Goal: Task Accomplishment & Management: Use online tool/utility

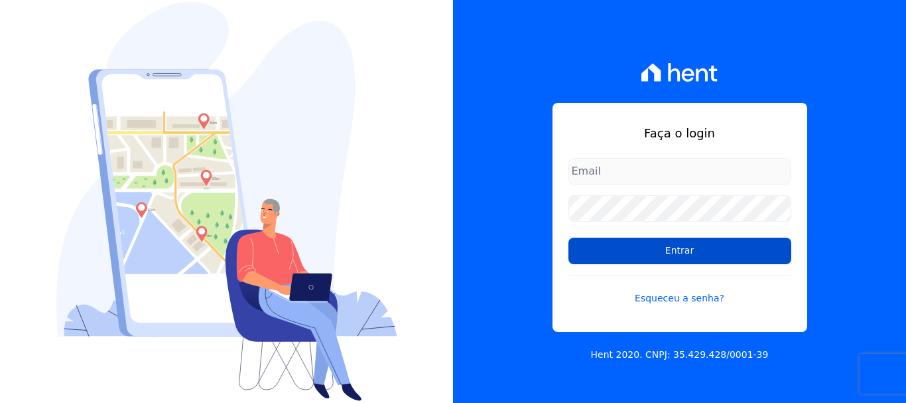
type input "[EMAIL_ADDRESS][DOMAIN_NAME]"
click at [631, 249] on input "Entrar" at bounding box center [679, 250] width 223 height 27
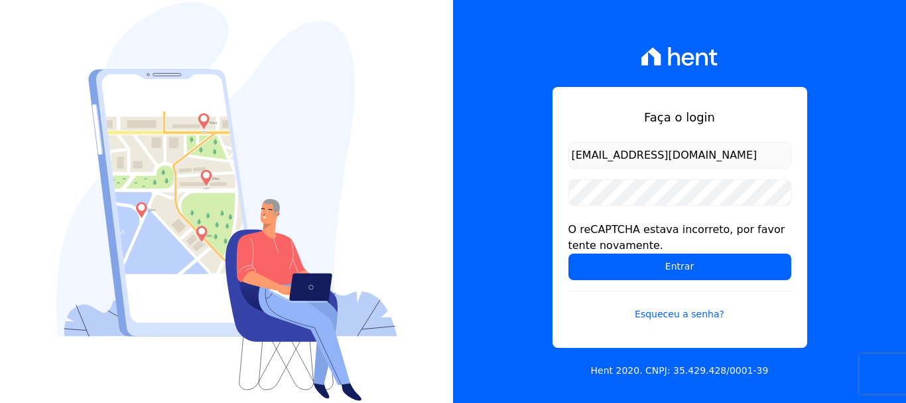
click at [631, 249] on div "O reCAPTCHA estava incorreto, por favor tente novamente." at bounding box center [679, 238] width 223 height 32
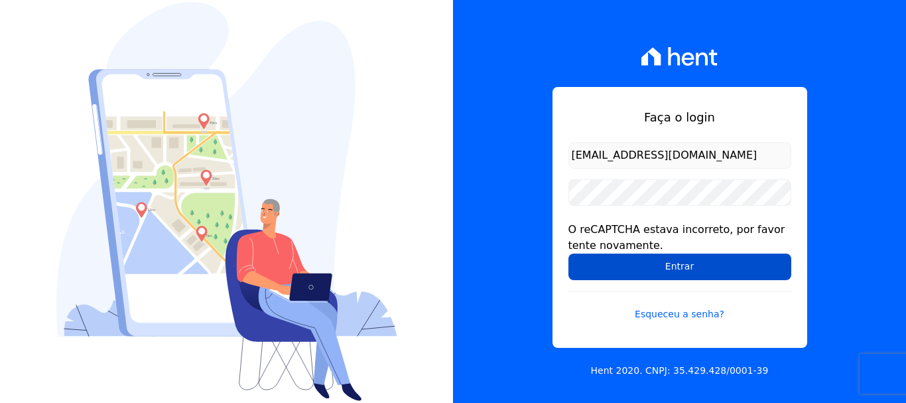
click at [637, 257] on input "Entrar" at bounding box center [679, 266] width 223 height 27
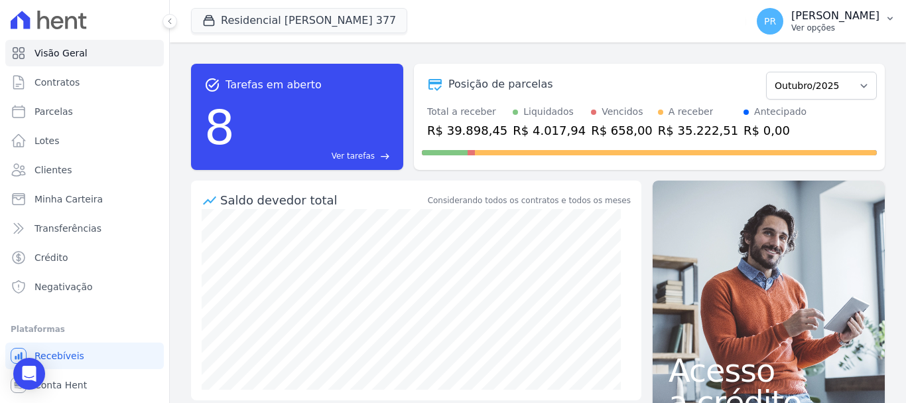
click at [783, 24] on span "PR" at bounding box center [770, 21] width 27 height 27
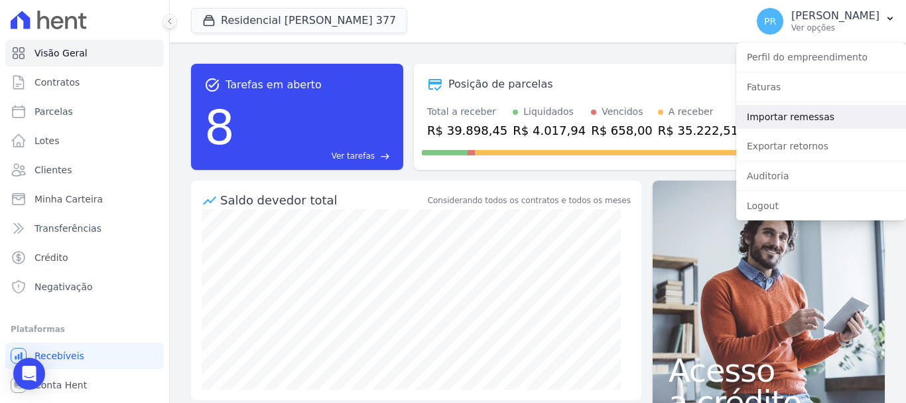
click at [785, 107] on link "Importar remessas" at bounding box center [821, 117] width 170 height 24
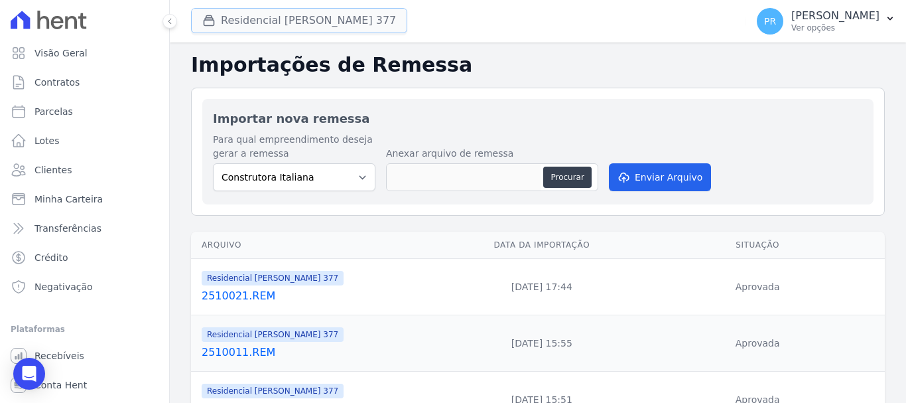
click at [316, 15] on button "Residencial [PERSON_NAME] Glória 377" at bounding box center [299, 20] width 216 height 25
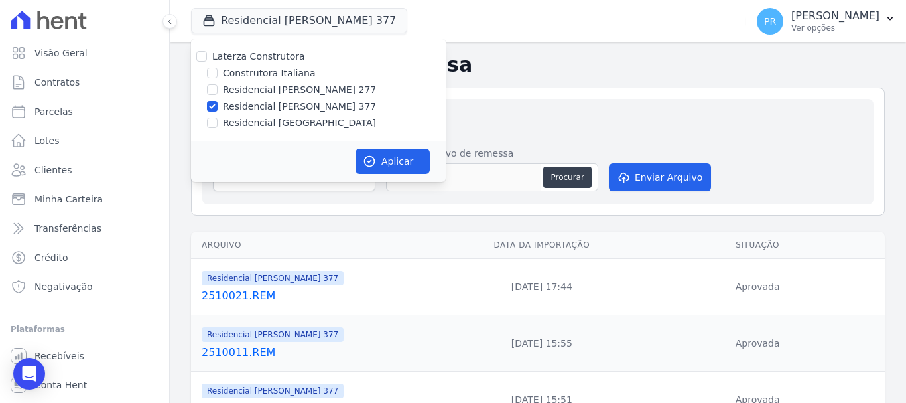
click at [278, 57] on label "Laterza Construtora" at bounding box center [258, 56] width 93 height 11
click at [207, 57] on input "Laterza Construtora" at bounding box center [201, 56] width 11 height 11
checkbox input "true"
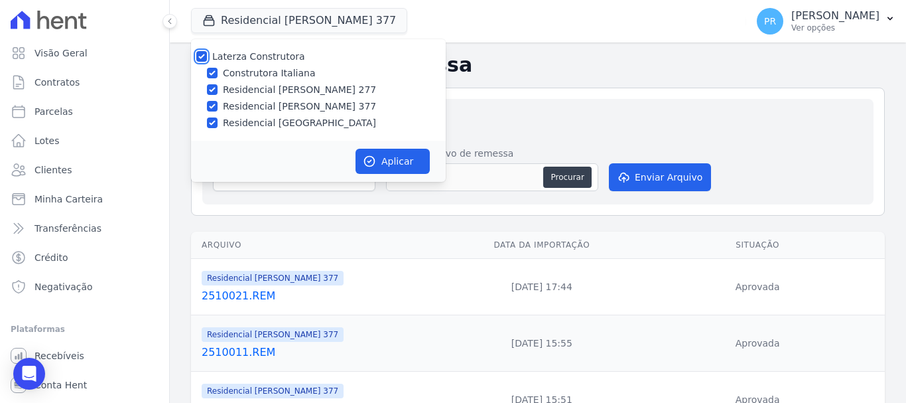
checkbox input "true"
click at [278, 57] on label "Laterza Construtora" at bounding box center [258, 56] width 93 height 11
click at [207, 57] on input "Laterza Construtora" at bounding box center [201, 56] width 11 height 11
checkbox input "false"
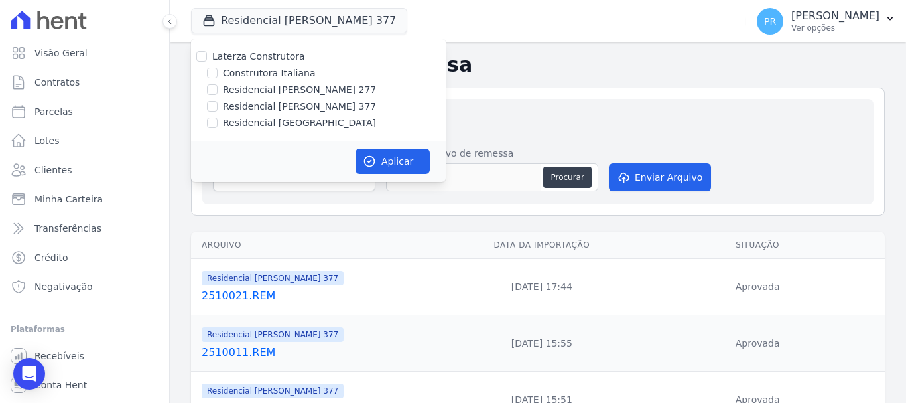
checkbox input "false"
click at [283, 72] on label "Construtora Italiana" at bounding box center [269, 73] width 92 height 14
click at [218, 72] on input "Construtora Italiana" at bounding box center [212, 73] width 11 height 11
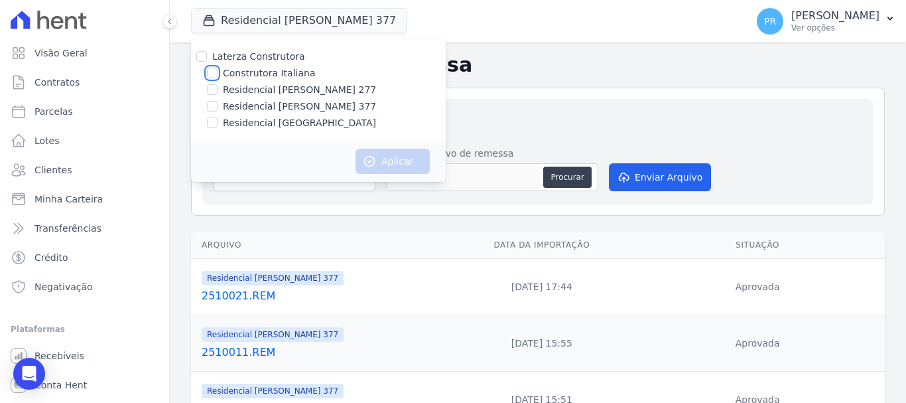
checkbox input "true"
click at [374, 166] on icon "button" at bounding box center [369, 161] width 13 height 13
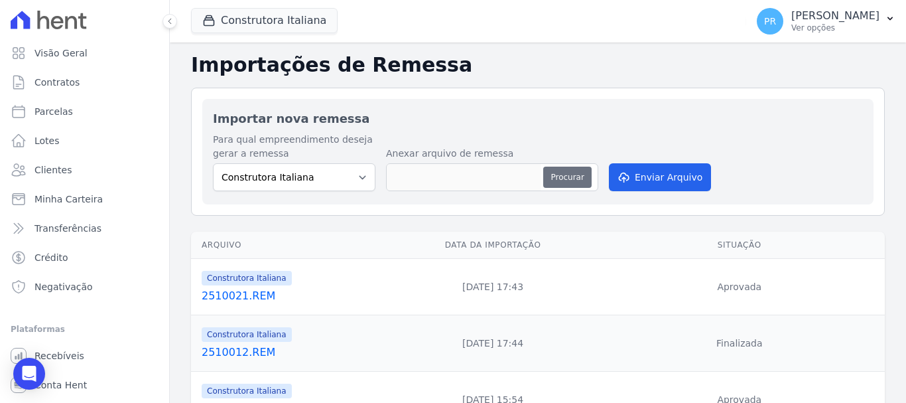
click at [576, 182] on button "Procurar" at bounding box center [567, 176] width 48 height 21
type input "2510031.REM"
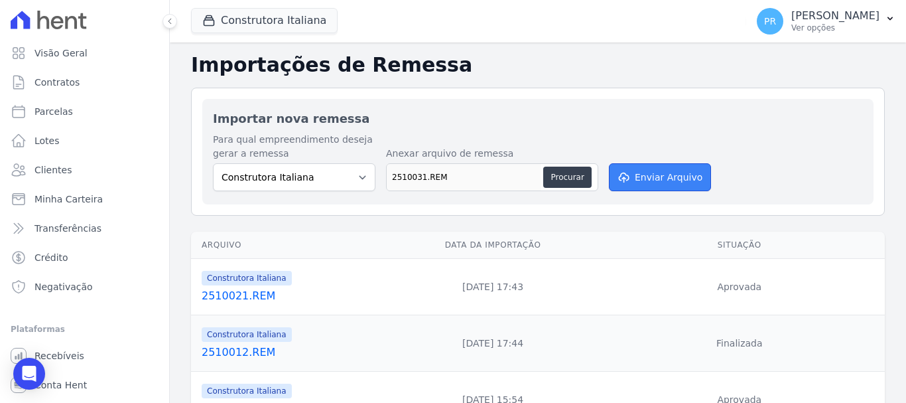
click at [655, 177] on button "Enviar Arquivo" at bounding box center [660, 177] width 102 height 28
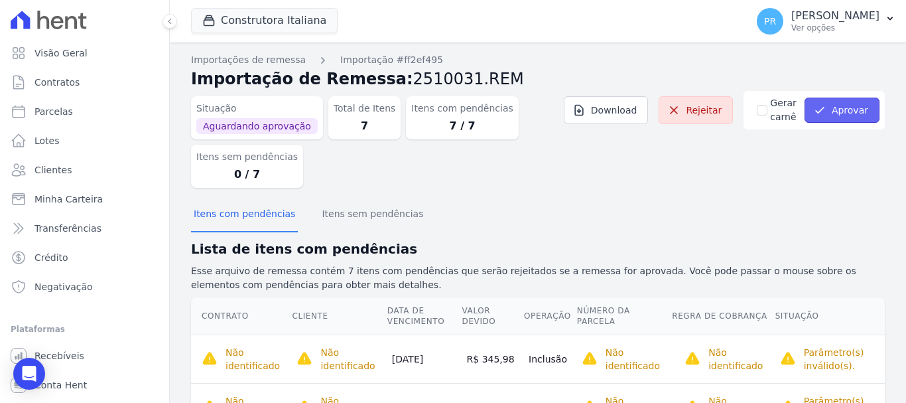
click at [848, 101] on button "Aprovar" at bounding box center [841, 109] width 75 height 25
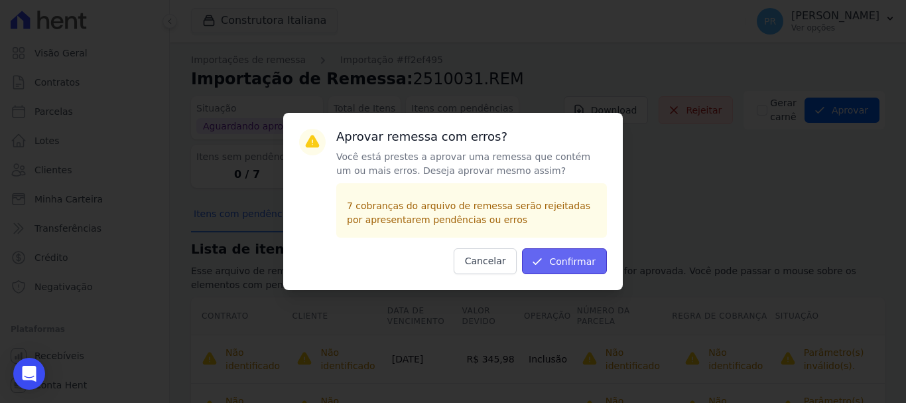
click at [580, 264] on button "Confirmar" at bounding box center [564, 261] width 85 height 26
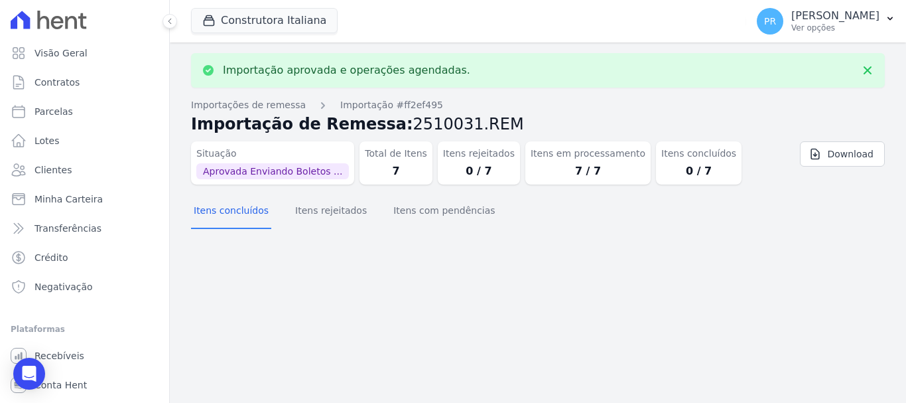
click at [843, 31] on p "Ver opções" at bounding box center [835, 28] width 88 height 11
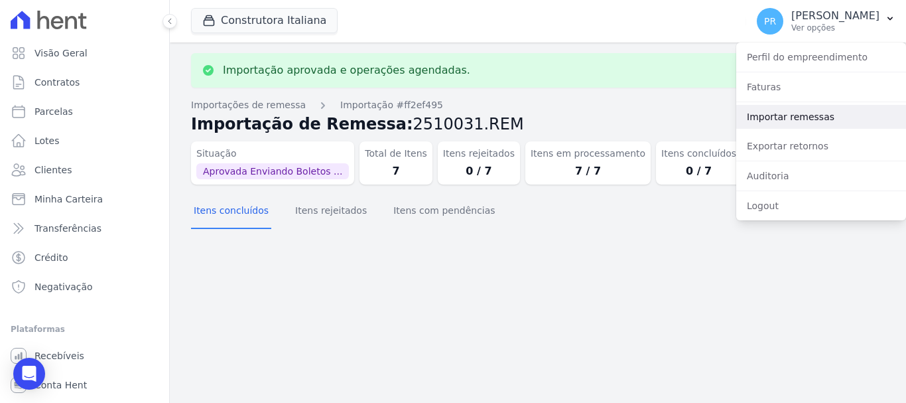
click at [768, 117] on link "Importar remessas" at bounding box center [821, 117] width 170 height 24
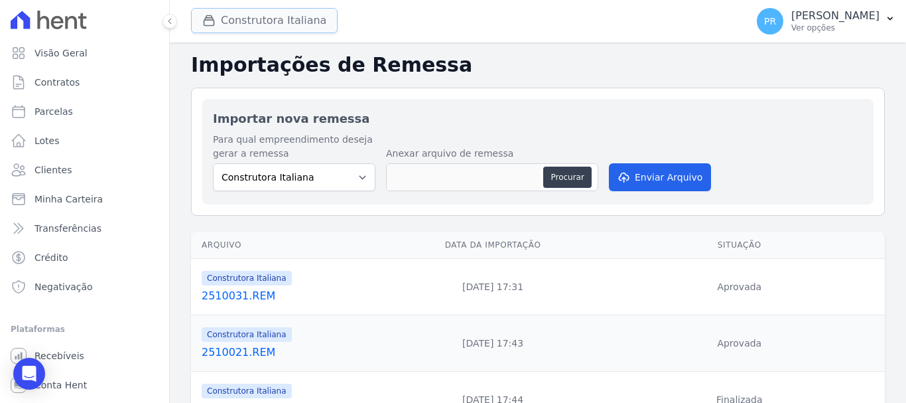
click at [269, 17] on button "Construtora Italiana" at bounding box center [264, 20] width 147 height 25
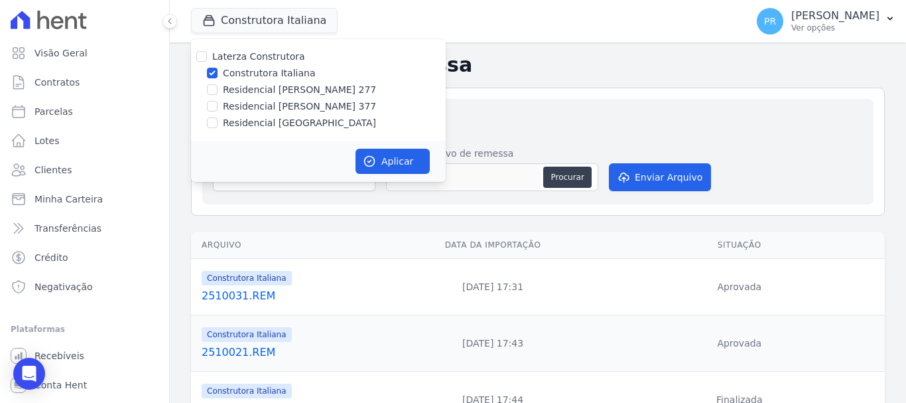
click at [248, 73] on label "Construtora Italiana" at bounding box center [269, 73] width 92 height 14
click at [218, 73] on input "Construtora Italiana" at bounding box center [212, 73] width 11 height 11
checkbox input "false"
click at [257, 88] on label "Residencial [PERSON_NAME] 277" at bounding box center [299, 90] width 153 height 14
click at [218, 88] on input "Residencial [PERSON_NAME] 277" at bounding box center [212, 89] width 11 height 11
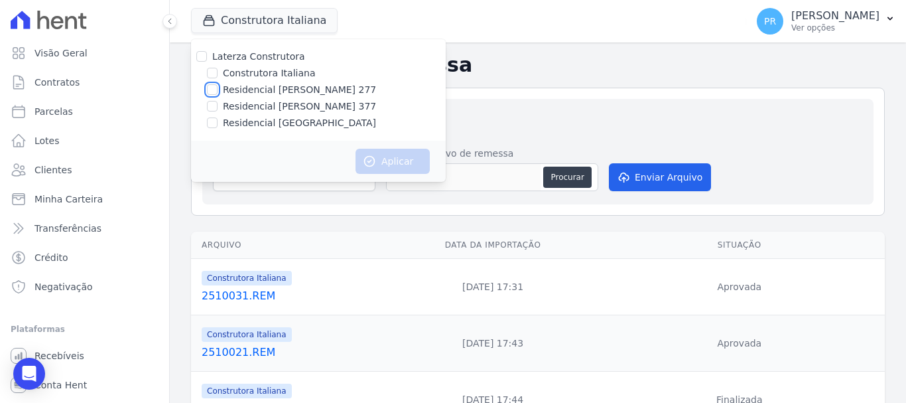
checkbox input "true"
click at [404, 162] on button "Aplicar" at bounding box center [392, 161] width 74 height 25
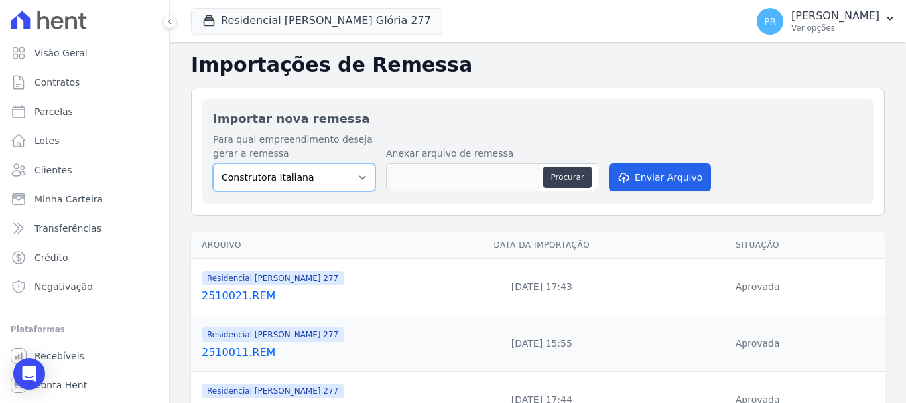
click at [340, 172] on select "Construtora Italiana Residencial Maria da Glória 277 Residencial Maria da Glóri…" at bounding box center [294, 177] width 162 height 28
select select "7d698934-b935-4dc9-aa46-576f3138731b"
click at [213, 163] on select "Construtora Italiana Residencial Maria da Glória 277 Residencial Maria da Glóri…" at bounding box center [294, 177] width 162 height 28
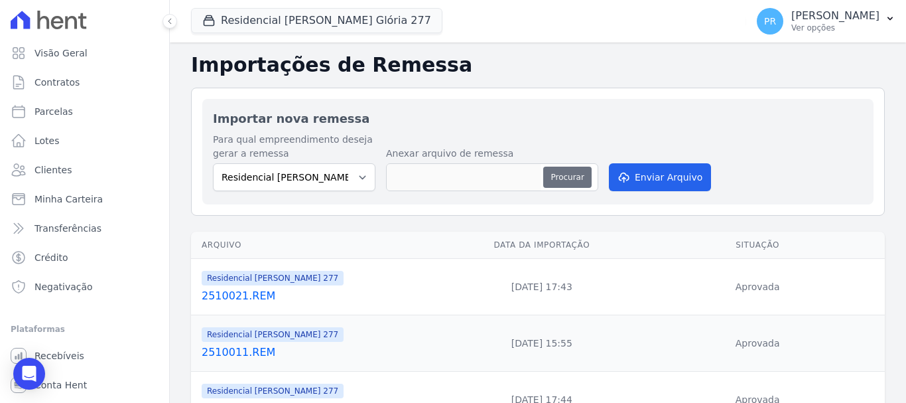
click at [566, 170] on button "Procurar" at bounding box center [567, 176] width 48 height 21
type input "2510031.REM"
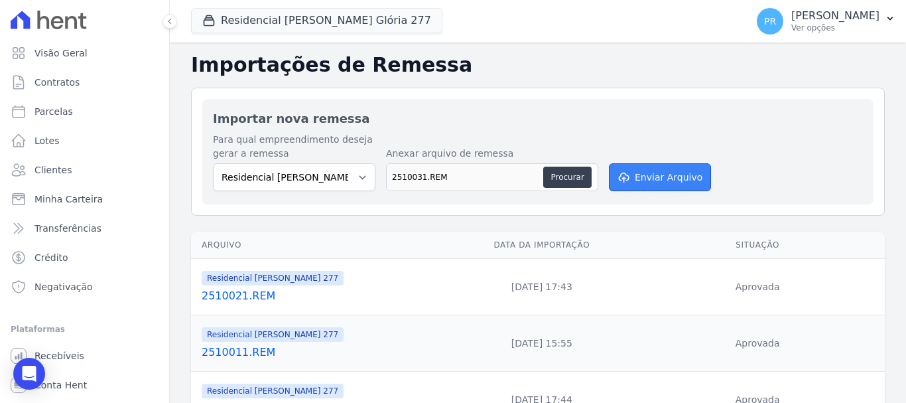
click at [642, 181] on button "Enviar Arquivo" at bounding box center [660, 177] width 102 height 28
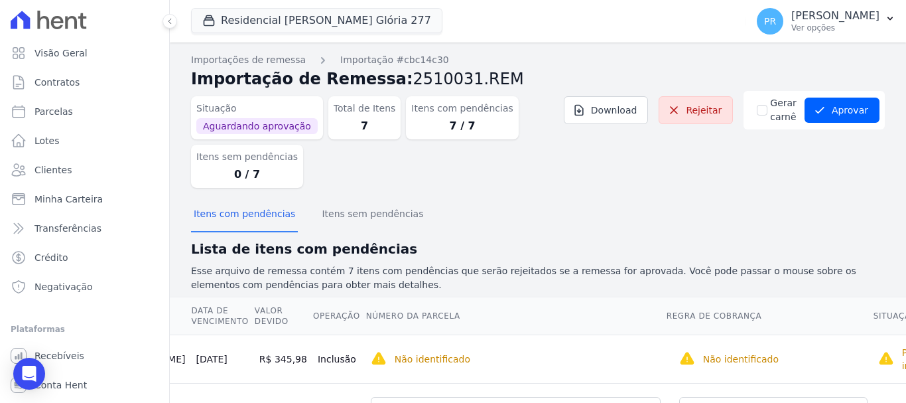
scroll to position [265, 0]
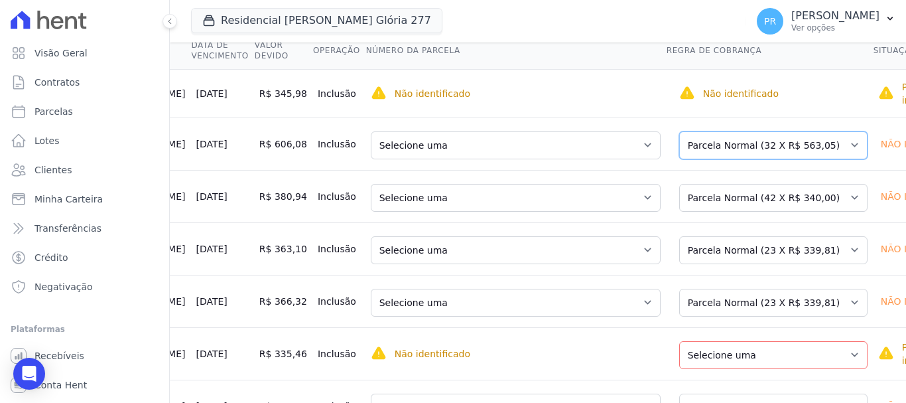
click at [723, 147] on select "Selecione uma Nova Parcela Avulsa Parcela Avulsa Existente Parcela Normal (32 X…" at bounding box center [773, 145] width 188 height 28
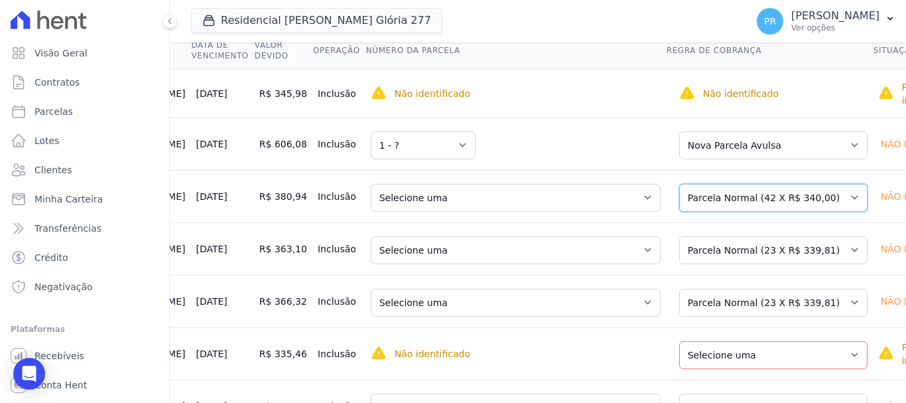
click at [728, 202] on select "Selecione uma Nova Parcela Avulsa Parcela Avulsa Existente Parcela Normal (42 X…" at bounding box center [773, 198] width 188 height 28
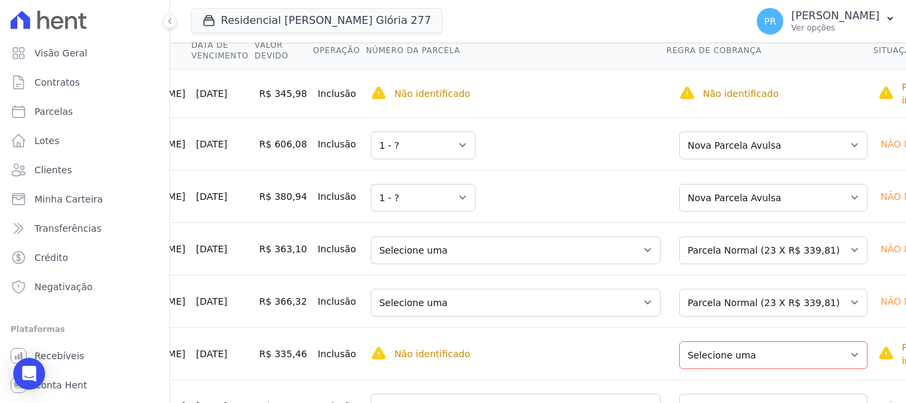
scroll to position [0, 181]
click at [717, 251] on select "Selecione uma Nova Parcela Avulsa Parcela Avulsa Existente Parcela Normal (23 X…" at bounding box center [774, 250] width 188 height 28
click at [705, 263] on select "Selecione uma Nova Parcela Avulsa Parcela Avulsa Existente Parcela Normal (23 X…" at bounding box center [774, 250] width 188 height 28
drag, startPoint x: 704, startPoint y: 256, endPoint x: 704, endPoint y: 263, distance: 7.3
click at [704, 258] on select "Selecione uma Nova Parcela Avulsa Parcela Avulsa Existente Parcela Normal (23 X…" at bounding box center [774, 250] width 188 height 28
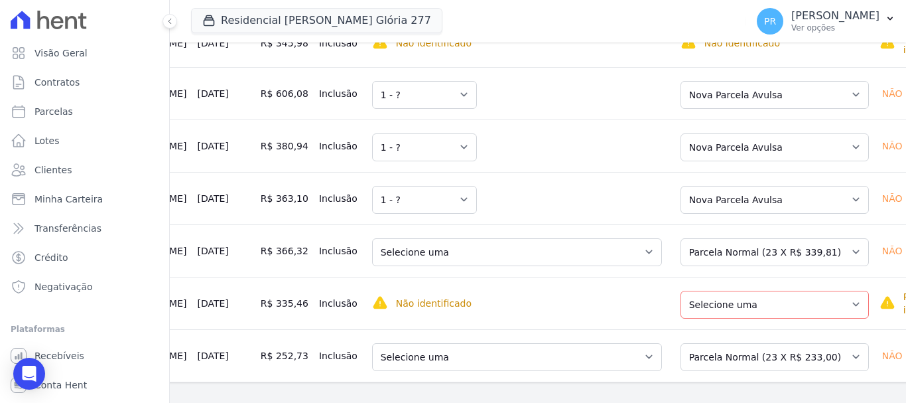
scroll to position [354, 0]
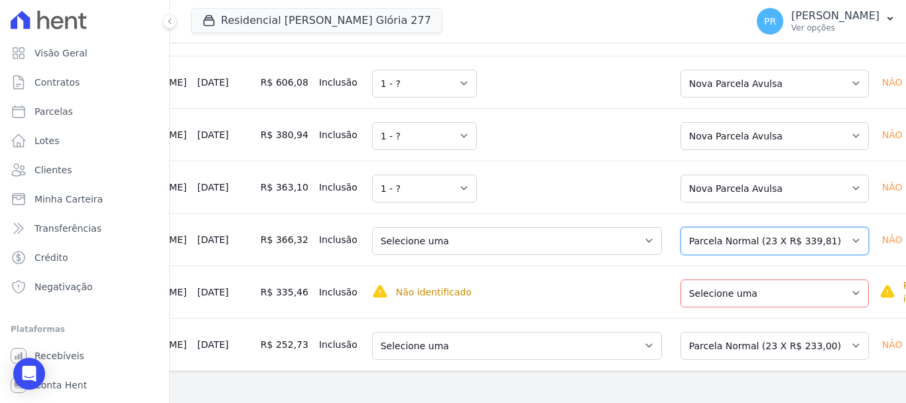
click at [702, 227] on select "Selecione uma Nova Parcela Avulsa Parcela Avulsa Existente Parcela Normal (23 X…" at bounding box center [774, 241] width 188 height 28
click at [697, 227] on select "Selecione uma Nova Parcela Avulsa Parcela Avulsa Existente Parcela Normal (23 X…" at bounding box center [774, 241] width 188 height 28
drag, startPoint x: 710, startPoint y: 258, endPoint x: 703, endPoint y: 265, distance: 9.9
click at [710, 279] on select "Selecione uma Nova Parcela Avulsa Parcela Avulsa Existente Parcela Normal (13 X…" at bounding box center [774, 293] width 188 height 28
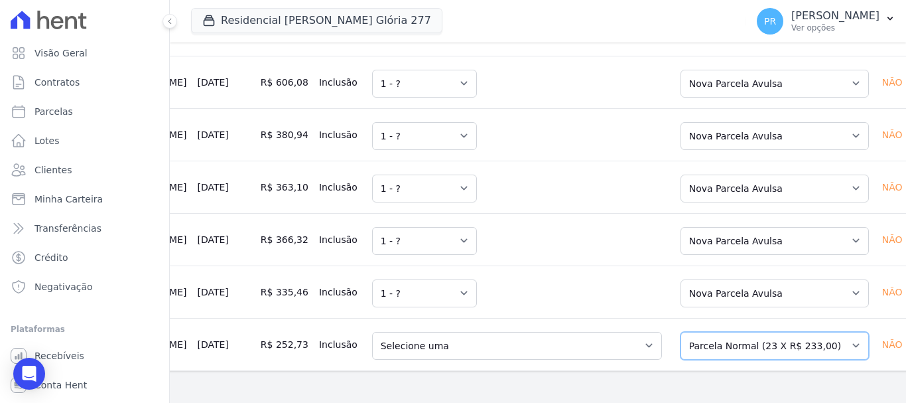
click at [694, 332] on select "Selecione uma Nova Parcela Avulsa Parcela Avulsa Existente Parcela Normal (23 X…" at bounding box center [774, 346] width 188 height 28
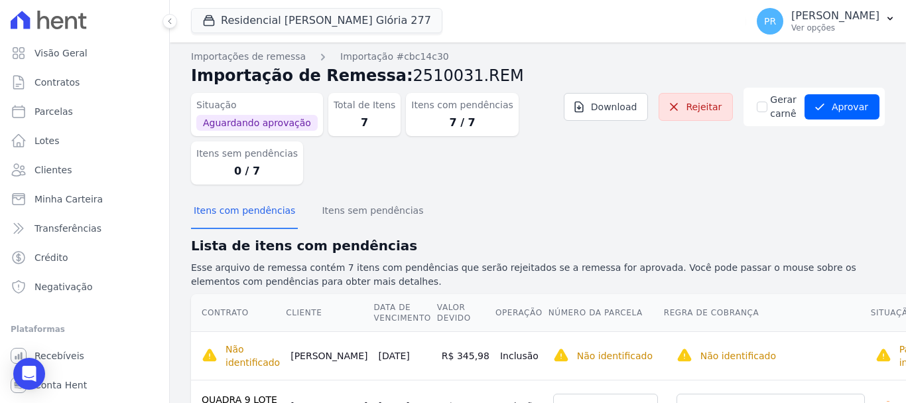
scroll to position [0, 0]
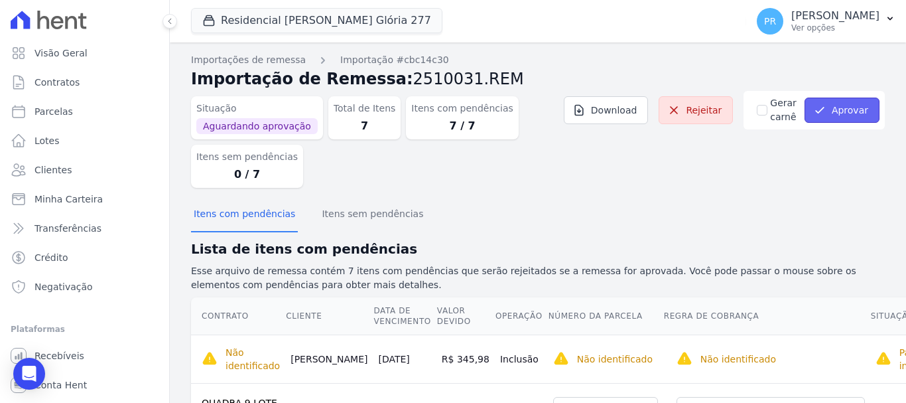
click at [854, 109] on button "Aprovar" at bounding box center [841, 109] width 75 height 25
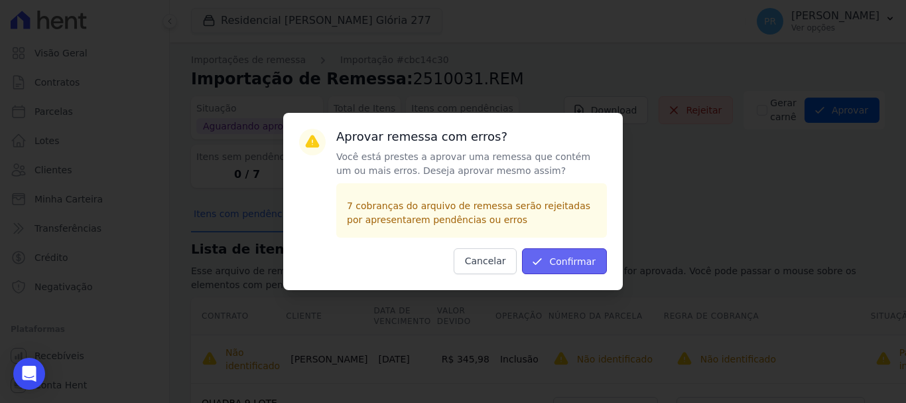
click at [593, 264] on button "Confirmar" at bounding box center [564, 261] width 85 height 26
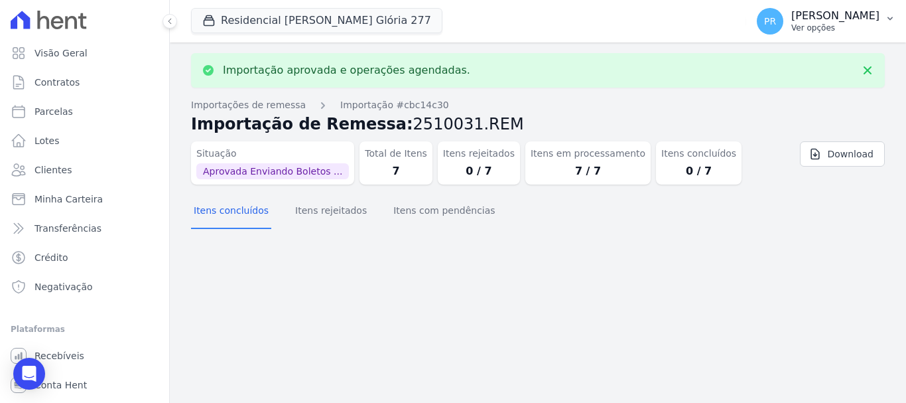
click at [813, 20] on p "[PERSON_NAME]" at bounding box center [835, 15] width 88 height 13
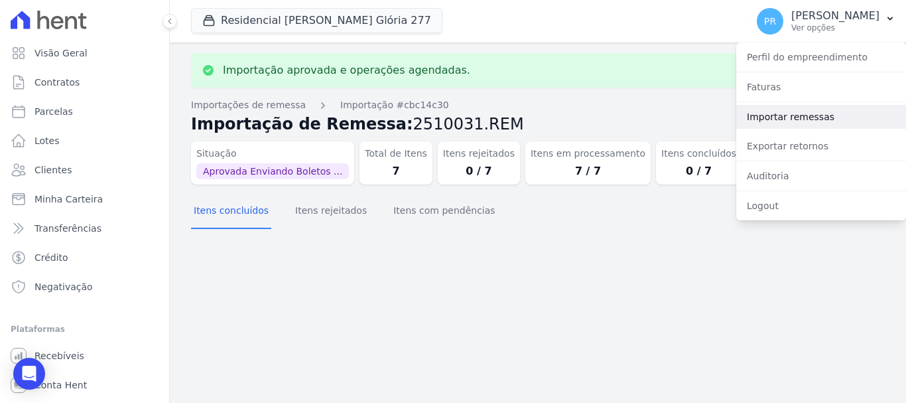
drag, startPoint x: 800, startPoint y: 115, endPoint x: 477, endPoint y: 60, distance: 328.4
click at [800, 115] on link "Importar remessas" at bounding box center [821, 117] width 170 height 24
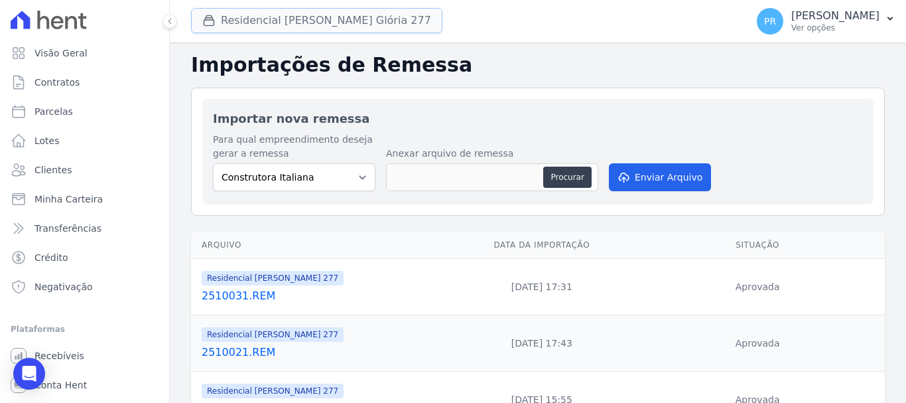
click at [344, 21] on button "Residencial Maria Da Glória 277" at bounding box center [316, 20] width 251 height 25
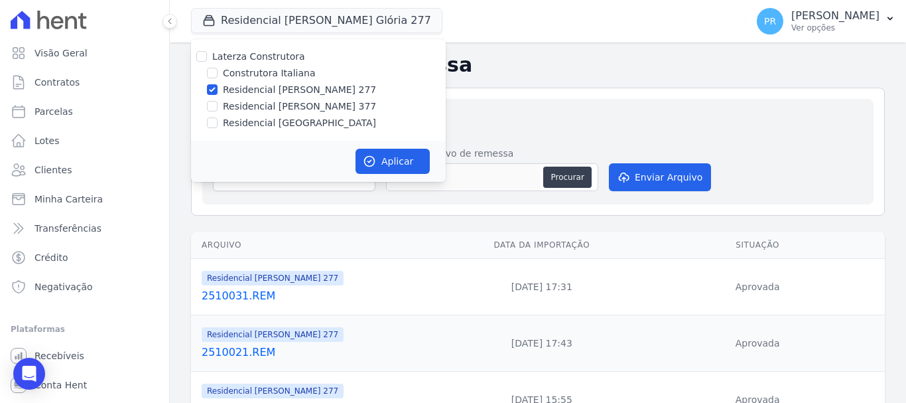
click at [273, 90] on label "Residencial [PERSON_NAME] 277" at bounding box center [299, 90] width 153 height 14
click at [218, 90] on input "Residencial [PERSON_NAME] 277" at bounding box center [212, 89] width 11 height 11
checkbox input "false"
drag, startPoint x: 278, startPoint y: 103, endPoint x: 372, endPoint y: 153, distance: 106.2
click at [279, 103] on label "Residencial [PERSON_NAME] 377" at bounding box center [299, 106] width 153 height 14
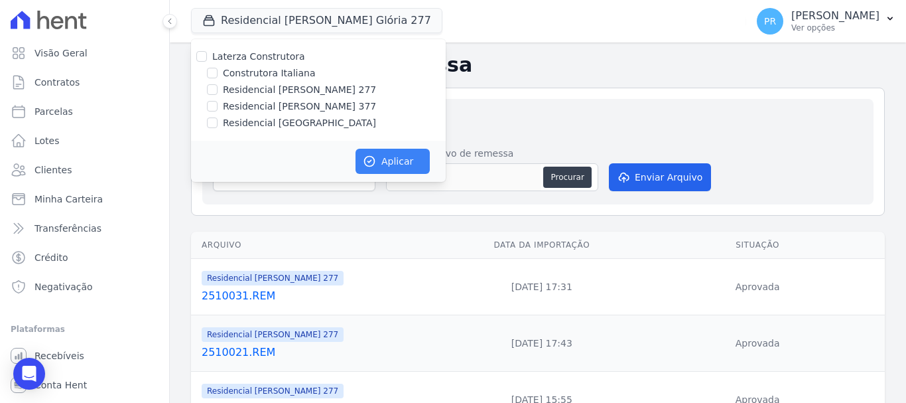
click at [218, 103] on input "Residencial [PERSON_NAME] 377" at bounding box center [212, 106] width 11 height 11
checkbox input "true"
click at [375, 155] on icon "button" at bounding box center [369, 161] width 13 height 13
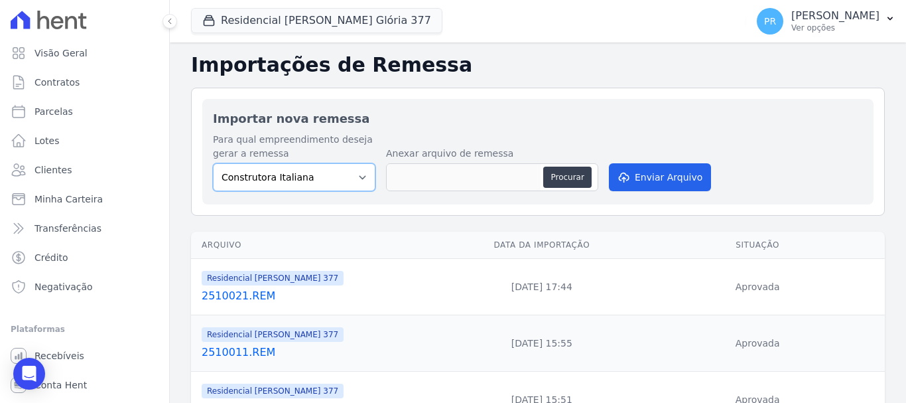
drag, startPoint x: 348, startPoint y: 174, endPoint x: 354, endPoint y: 189, distance: 15.8
click at [348, 174] on select "Construtora Italiana Residencial Maria da Glória 277 Residencial Maria da Glóri…" at bounding box center [294, 177] width 162 height 28
select select "0cd9190e-dfd9-46e5-afc8-7298ef4c0c2b"
click at [213, 163] on select "Construtora Italiana Residencial Maria da Glória 277 Residencial Maria da Glóri…" at bounding box center [294, 177] width 162 height 28
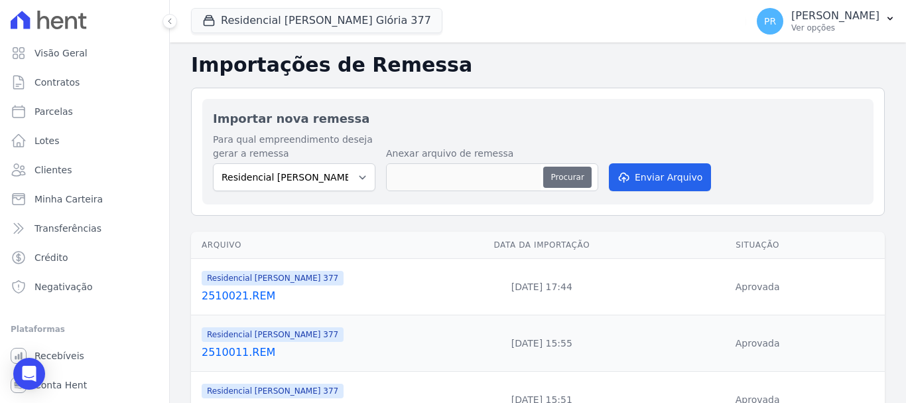
click at [580, 184] on button "Procurar" at bounding box center [567, 176] width 48 height 21
type input "2510031.REM"
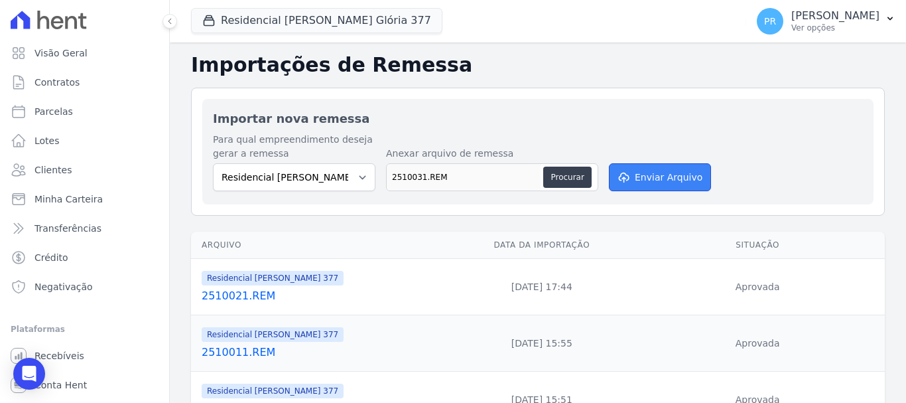
click at [650, 188] on button "Enviar Arquivo" at bounding box center [660, 177] width 102 height 28
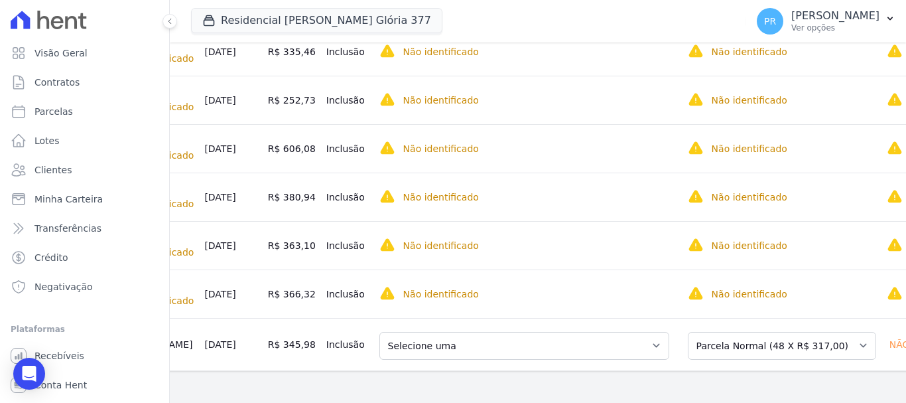
scroll to position [0, 216]
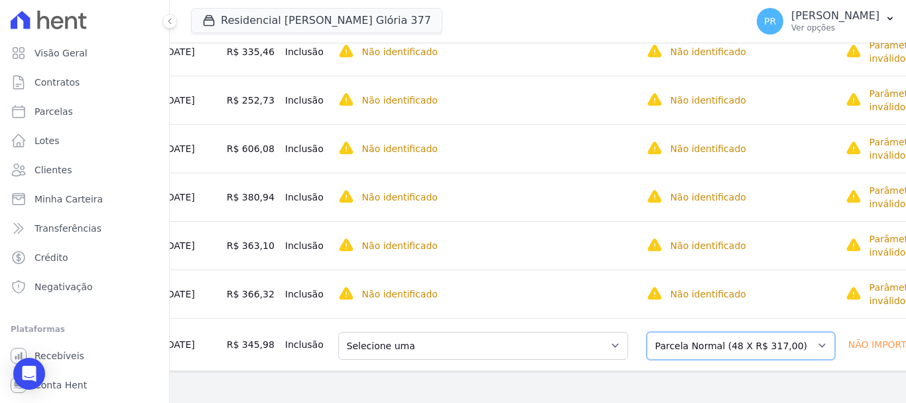
click at [765, 332] on select "Selecione uma Nova Parcela Avulsa Parcela Avulsa Existente Parcela Normal (48 X…" at bounding box center [741, 346] width 188 height 28
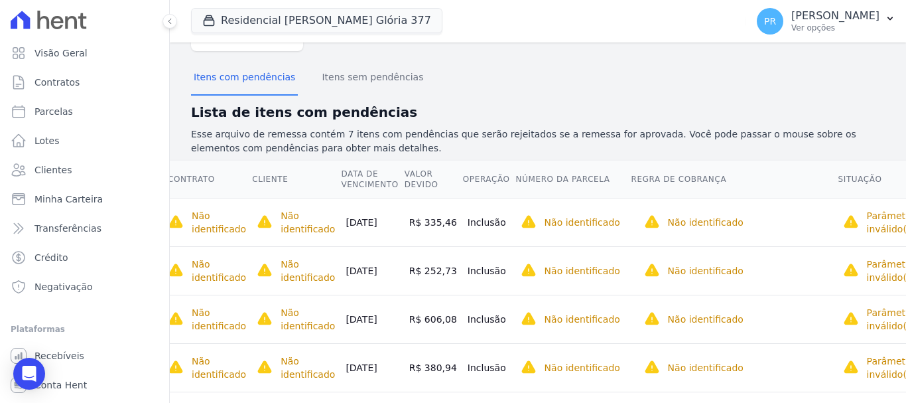
scroll to position [0, 0]
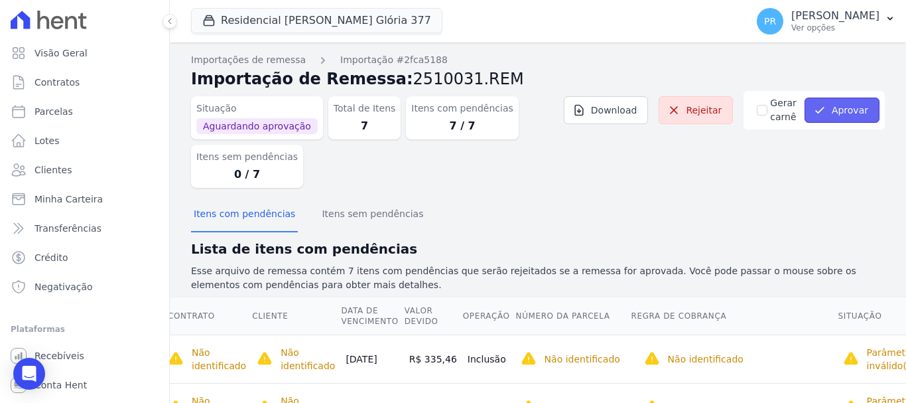
click at [838, 115] on button "Aprovar" at bounding box center [841, 109] width 75 height 25
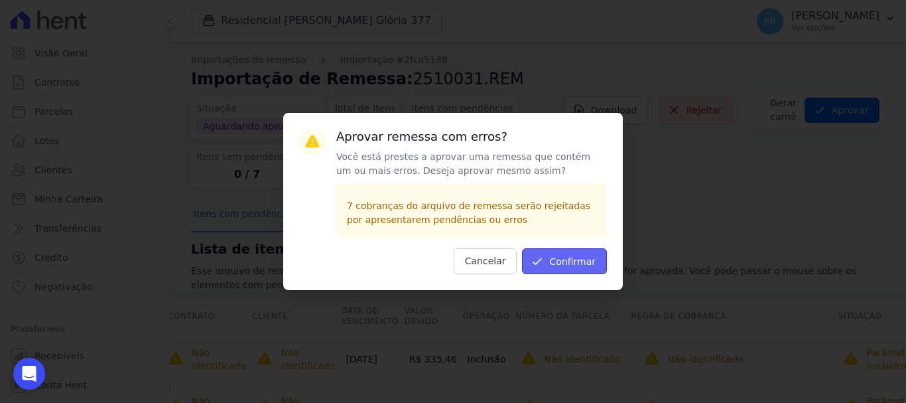
click at [574, 268] on button "Confirmar" at bounding box center [564, 261] width 85 height 26
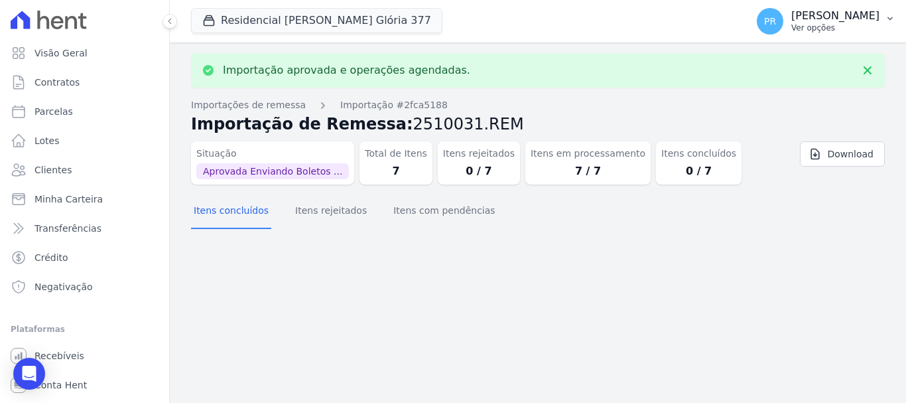
click at [816, 32] on p "Ver opções" at bounding box center [835, 28] width 88 height 11
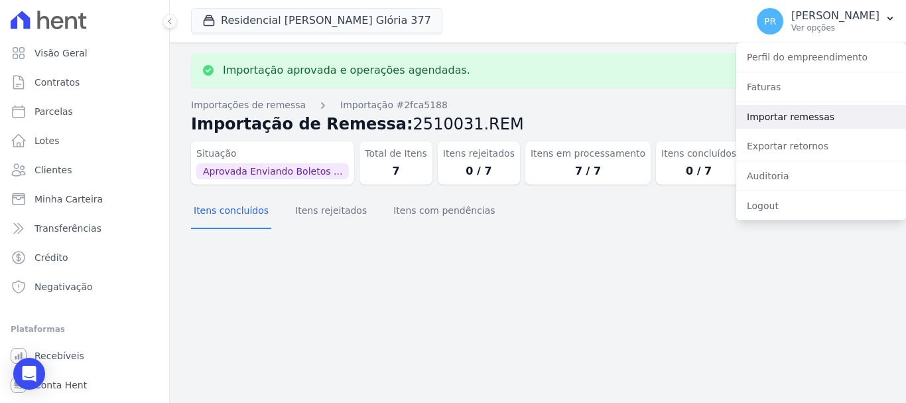
click at [783, 109] on link "Importar remessas" at bounding box center [821, 117] width 170 height 24
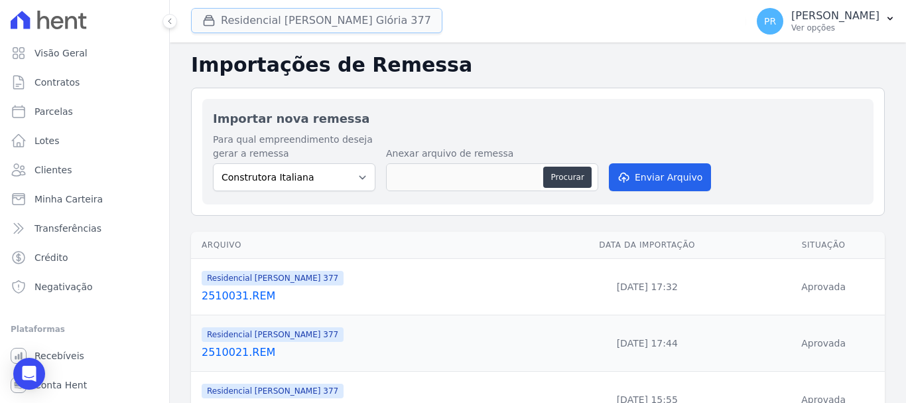
click at [322, 23] on button "Residencial Maria Da Glória 377" at bounding box center [316, 20] width 251 height 25
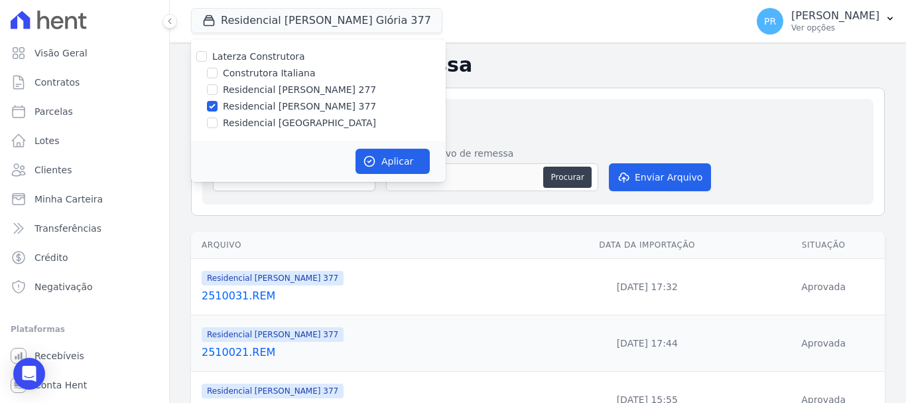
click at [299, 103] on label "Residencial [PERSON_NAME] 377" at bounding box center [299, 106] width 153 height 14
click at [218, 103] on input "Residencial [PERSON_NAME] 377" at bounding box center [212, 106] width 11 height 11
checkbox input "false"
click at [300, 121] on label "Residencial [GEOGRAPHIC_DATA]" at bounding box center [299, 123] width 153 height 14
click at [218, 121] on input "Residencial [GEOGRAPHIC_DATA]" at bounding box center [212, 122] width 11 height 11
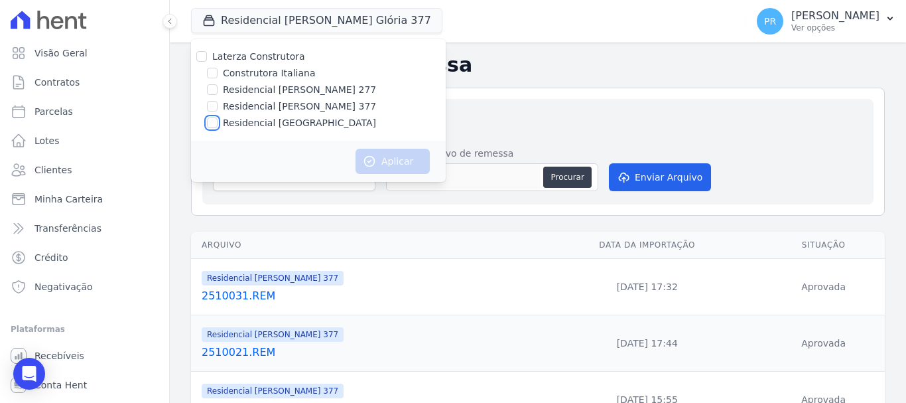
checkbox input "true"
click at [397, 158] on button "Aplicar" at bounding box center [392, 161] width 74 height 25
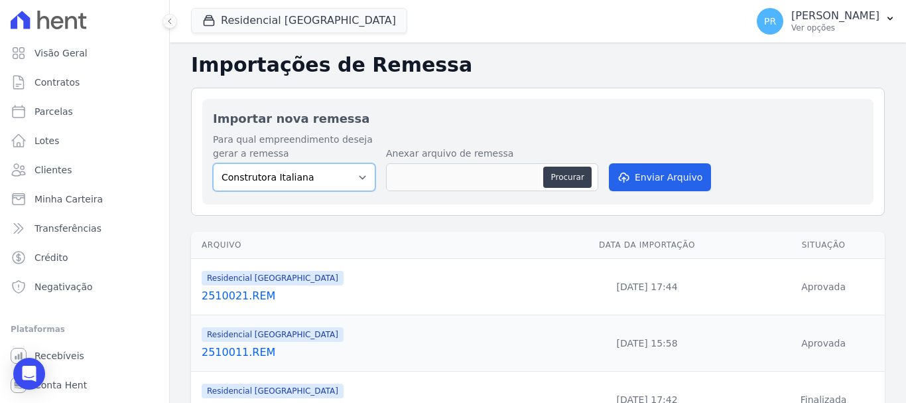
drag, startPoint x: 326, startPoint y: 170, endPoint x: 326, endPoint y: 190, distance: 20.6
click at [326, 170] on select "Construtora Italiana Residencial Maria da Glória 277 Residencial Maria da Glóri…" at bounding box center [294, 177] width 162 height 28
select select "6440c0a1-232b-4aa1-adfe-88cb95fffe46"
click at [213, 163] on select "Construtora Italiana Residencial Maria da Glória 277 Residencial Maria da Glóri…" at bounding box center [294, 177] width 162 height 28
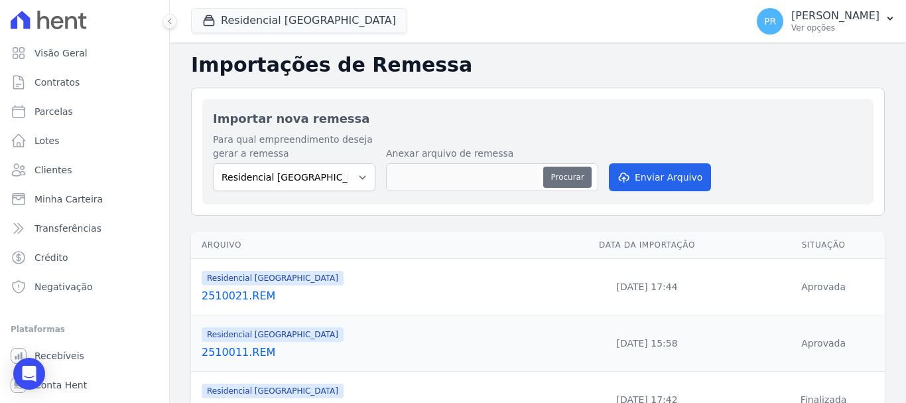
click at [563, 178] on button "Procurar" at bounding box center [567, 176] width 48 height 21
type input "2510031.REM"
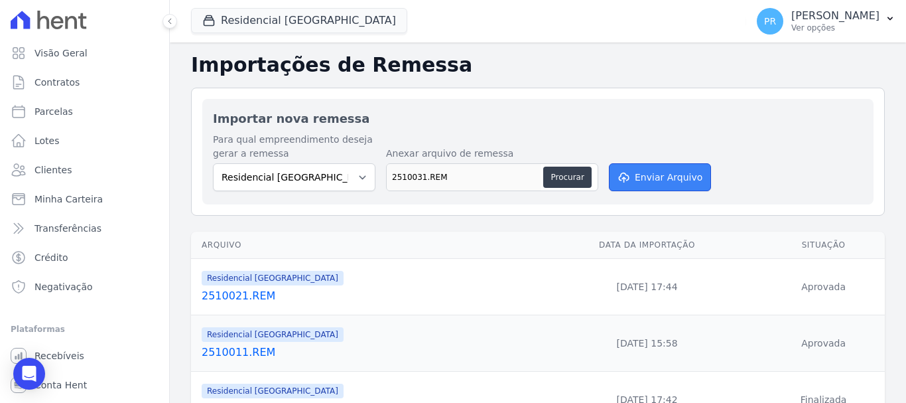
click at [689, 172] on button "Enviar Arquivo" at bounding box center [660, 177] width 102 height 28
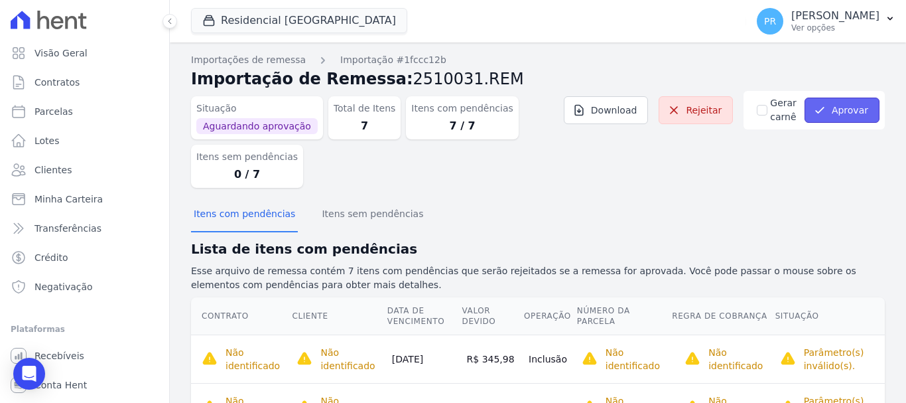
click at [846, 99] on button "Aprovar" at bounding box center [841, 109] width 75 height 25
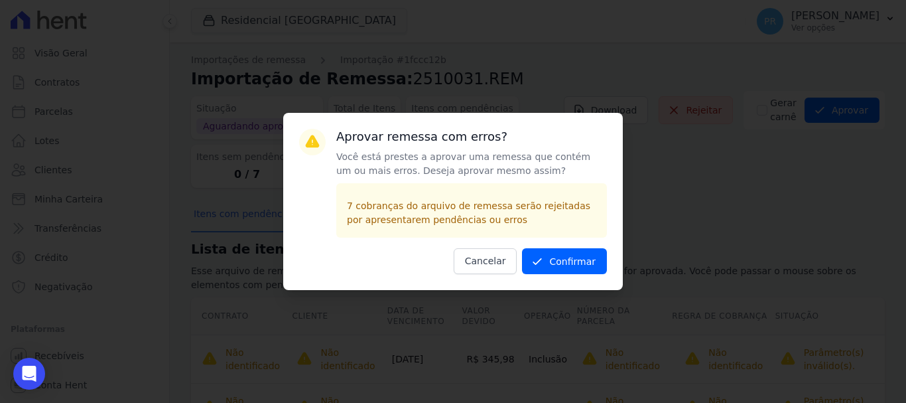
click at [609, 261] on div "Aprovar remessa com erros? Você está prestes a aprovar uma remessa que contém u…" at bounding box center [453, 201] width 340 height 177
click at [574, 260] on button "Confirmar" at bounding box center [564, 261] width 85 height 26
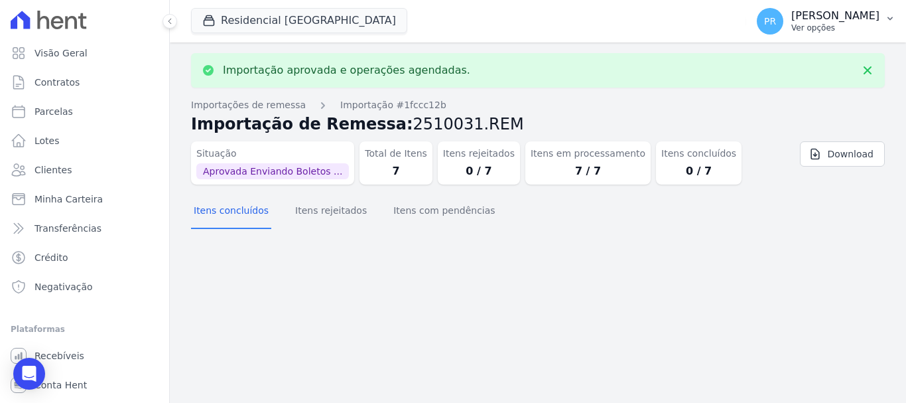
click at [818, 32] on p "Ver opções" at bounding box center [835, 28] width 88 height 11
